Goal: Transaction & Acquisition: Purchase product/service

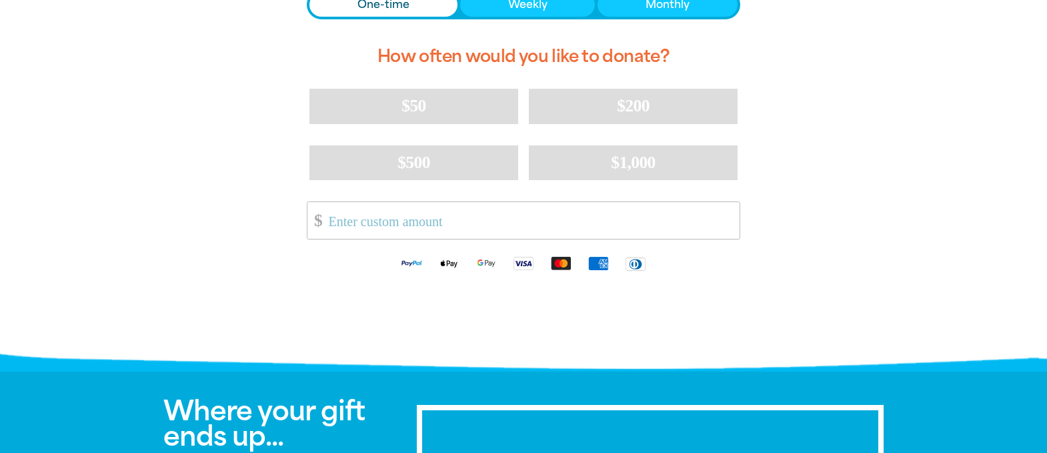
scroll to position [277, 0]
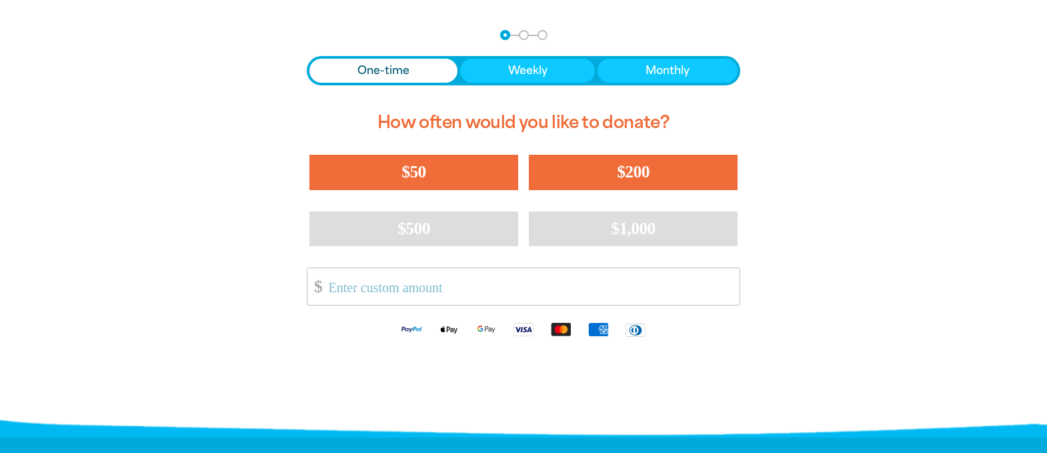
click at [413, 169] on span "$50" at bounding box center [413, 171] width 24 height 19
select select "AU"
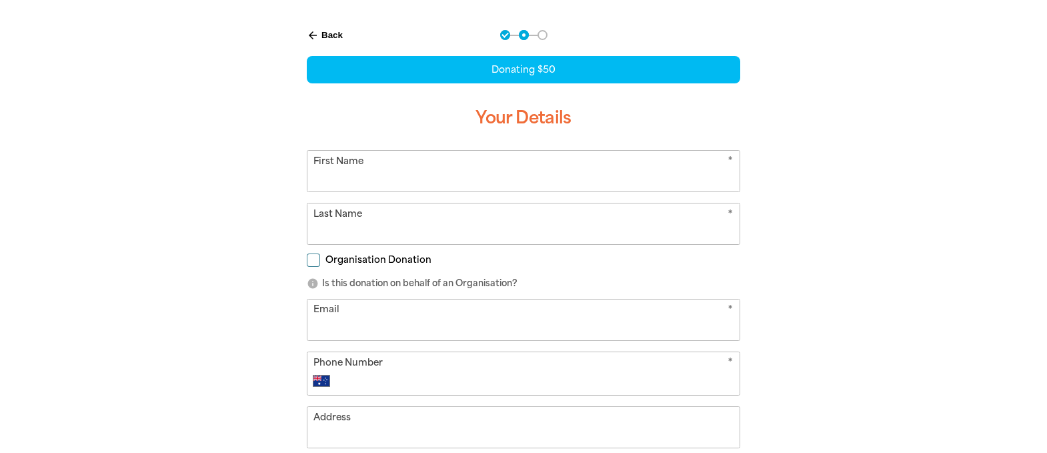
click at [413, 170] on input "First Name" at bounding box center [523, 171] width 432 height 41
click at [316, 261] on form "* First Name * Last Name Organisation Donation info Is this donation on behalf …" at bounding box center [523, 350] width 433 height 400
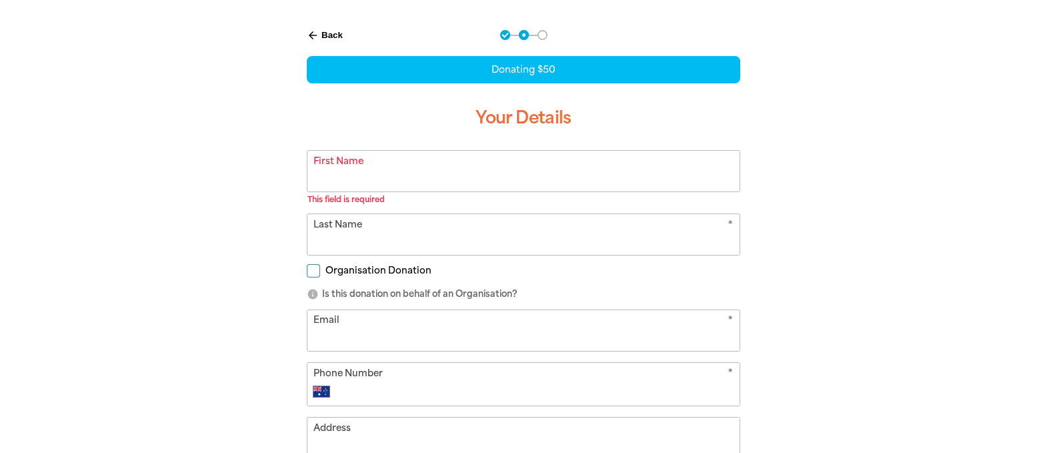
click at [317, 269] on input "Organisation Donation" at bounding box center [313, 270] width 13 height 13
checkbox input "true"
select select "AU"
click at [343, 174] on input "First Name" at bounding box center [523, 171] width 432 height 41
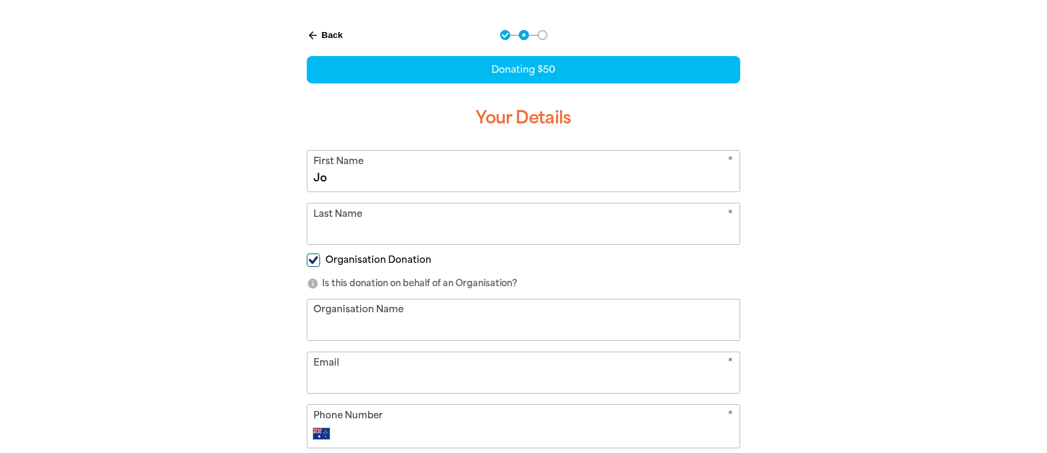
type input "Jo"
click at [393, 219] on input "Last Name" at bounding box center [523, 223] width 432 height 41
type input "[PERSON_NAME]"
type input "[PERSON_NAME] Family Trust t/as Dreamtime Kullilla-Art"
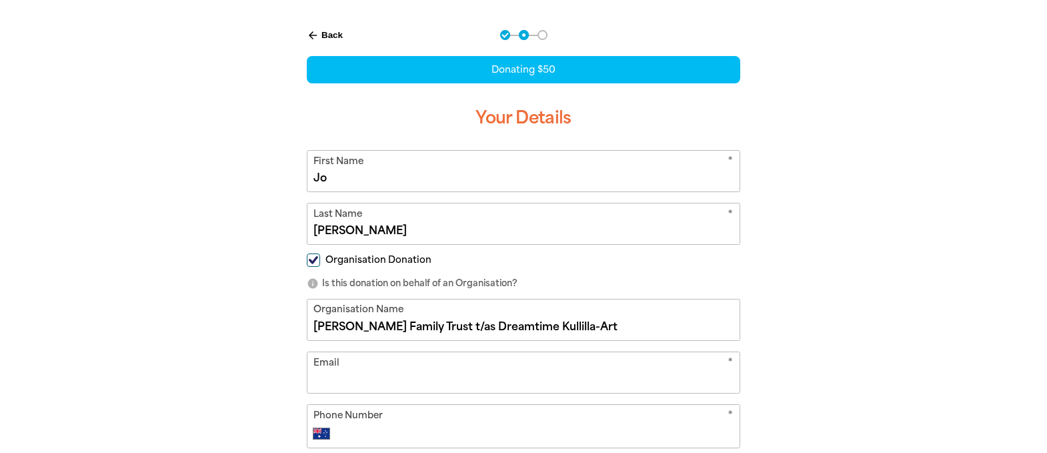
type input "[EMAIL_ADDRESS][DOMAIN_NAME]"
type input "0417 385 398"
type input "U 1 [STREET_ADDRESS][PERSON_NAME]"
drag, startPoint x: 451, startPoint y: 327, endPoint x: 280, endPoint y: 311, distance: 172.1
click at [279, 311] on div "arrow_back Back Step 1 Step 2 Step 3 Donating $50 Your Details * First Name [PE…" at bounding box center [523, 416] width 507 height 807
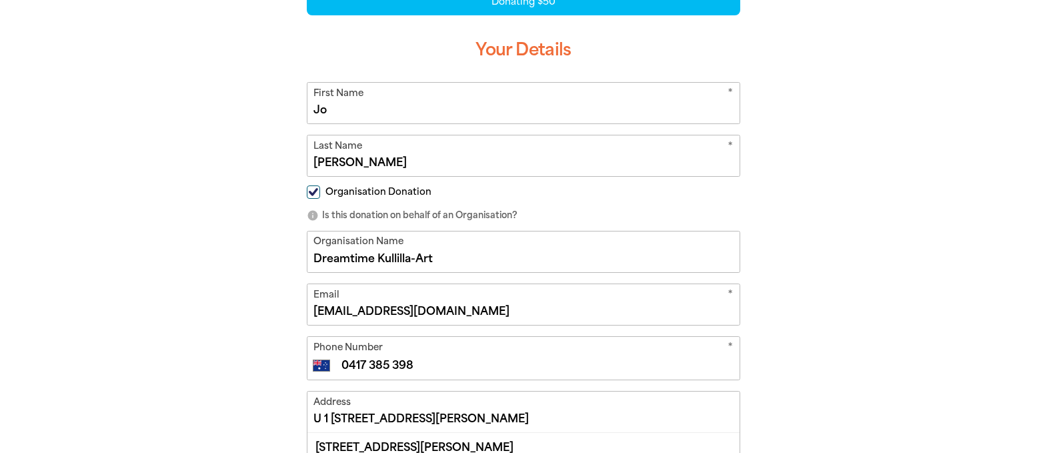
scroll to position [411, 0]
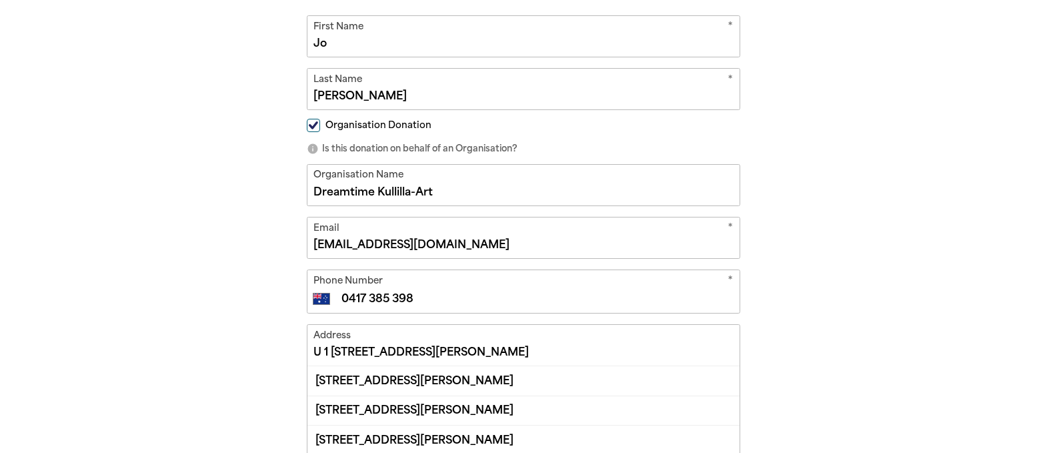
type input "Dreamtime Kullilla-Art"
click at [371, 351] on input "U 1 [STREET_ADDRESS][PERSON_NAME]" at bounding box center [523, 345] width 432 height 41
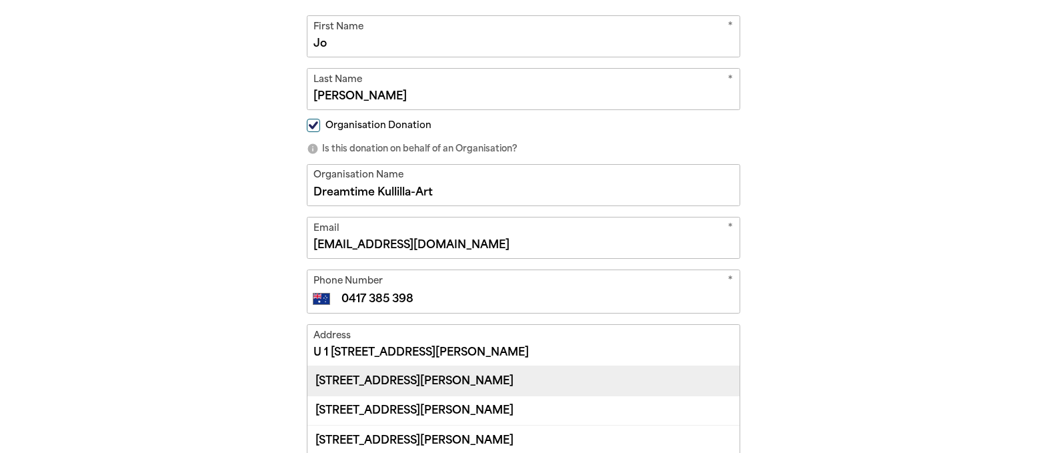
click at [564, 381] on div "[STREET_ADDRESS][PERSON_NAME]" at bounding box center [523, 380] width 432 height 29
type input "[STREET_ADDRESS][PERSON_NAME]"
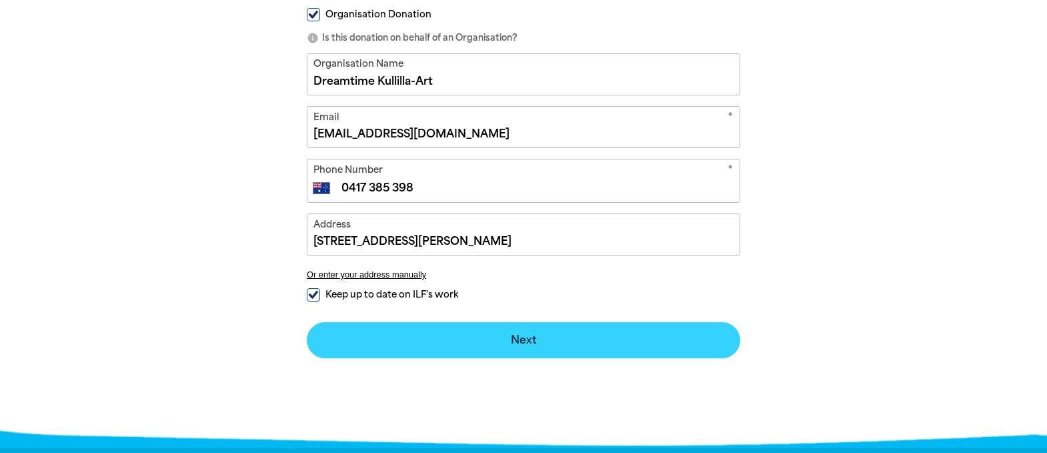
scroll to position [525, 0]
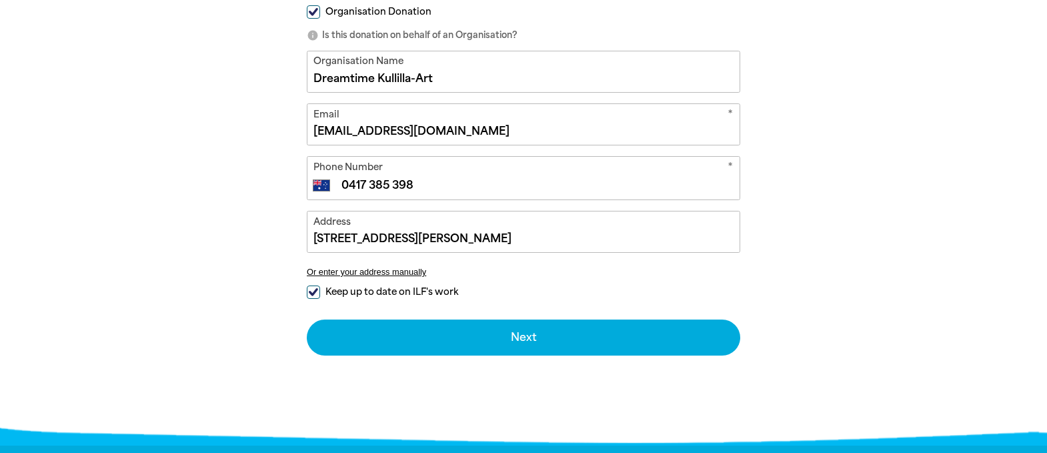
click at [307, 289] on input "Keep up to date on ILF's work" at bounding box center [313, 291] width 13 height 13
checkbox input "false"
click at [409, 181] on input "0417 385 398" at bounding box center [537, 185] width 394 height 16
drag, startPoint x: 422, startPoint y: 181, endPoint x: 329, endPoint y: 172, distance: 93.8
click at [327, 173] on div "* Phone Number International [GEOGRAPHIC_DATA] [GEOGRAPHIC_DATA] [GEOGRAPHIC_DA…" at bounding box center [523, 178] width 433 height 44
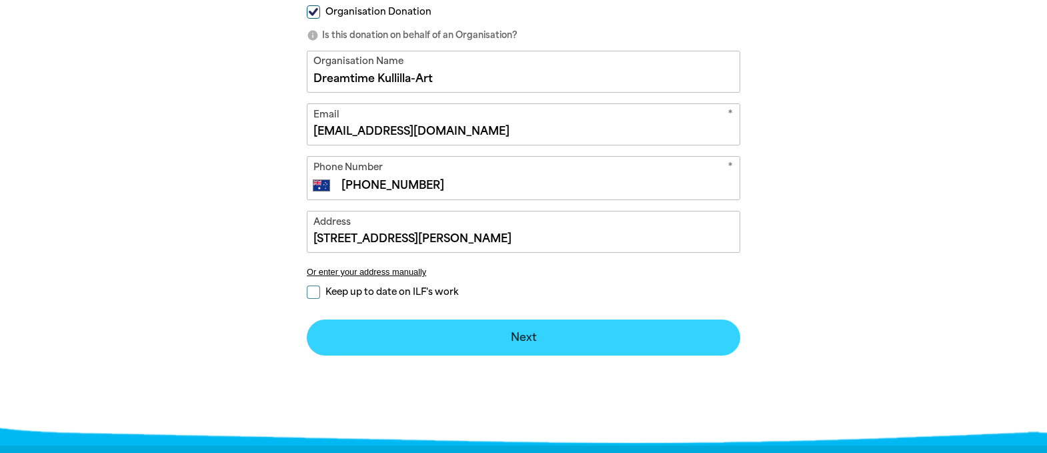
type input "[PHONE_NUMBER]"
click at [527, 338] on button "Next chevron_right" at bounding box center [523, 337] width 433 height 36
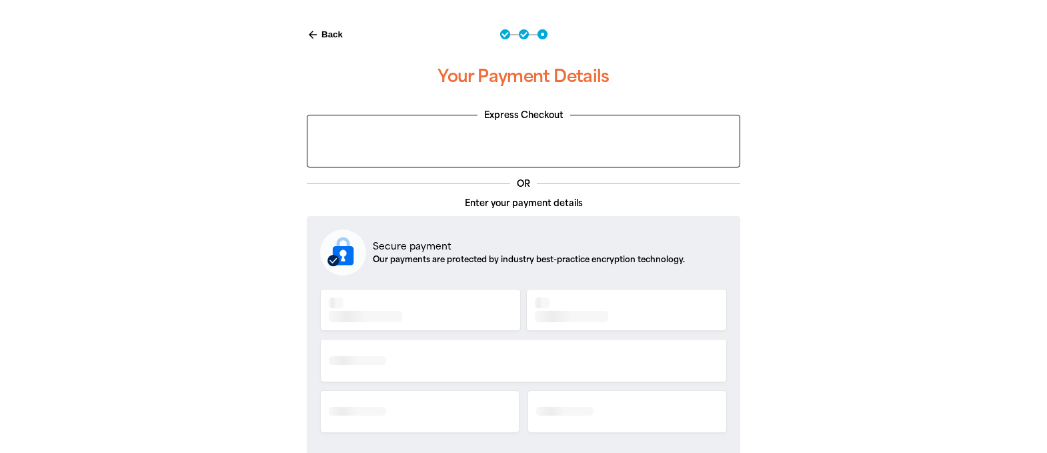
scroll to position [277, 0]
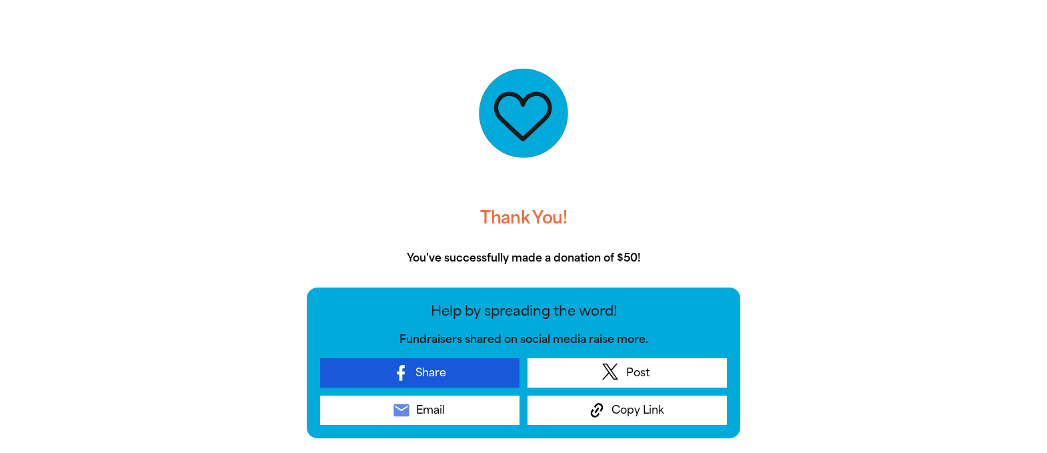
click at [421, 371] on span "Share" at bounding box center [430, 373] width 31 height 16
